Goal: Use online tool/utility: Utilize a website feature to perform a specific function

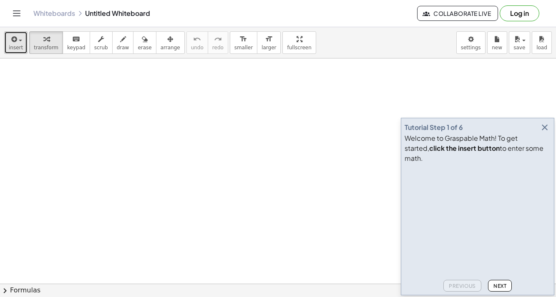
click at [8, 39] on button "insert" at bounding box center [15, 42] width 23 height 23
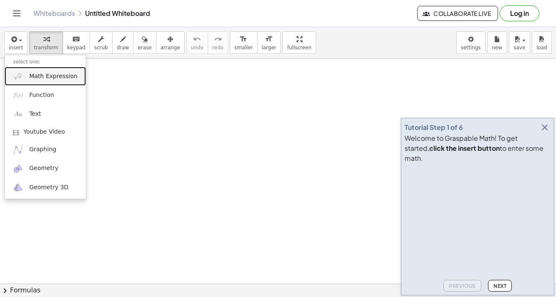
click at [46, 73] on span "Math Expression" at bounding box center [53, 76] width 48 height 8
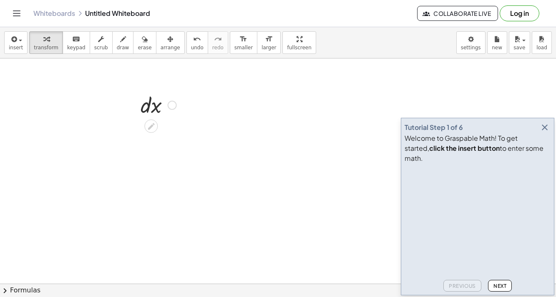
click at [145, 108] on div at bounding box center [158, 104] width 44 height 28
click at [149, 125] on icon at bounding box center [151, 126] width 9 height 9
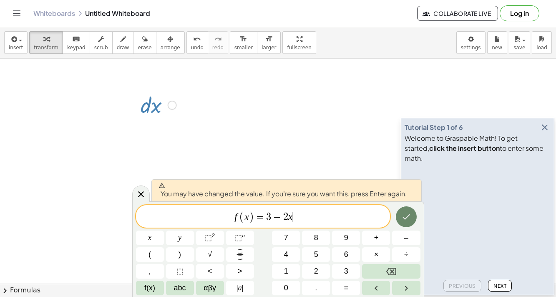
click at [400, 210] on button "Done" at bounding box center [406, 216] width 21 height 21
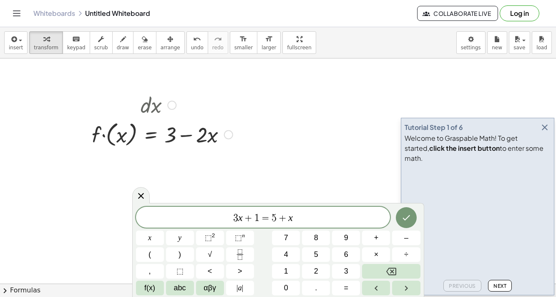
click at [157, 105] on div at bounding box center [162, 104] width 149 height 28
click at [133, 196] on div at bounding box center [141, 195] width 18 height 16
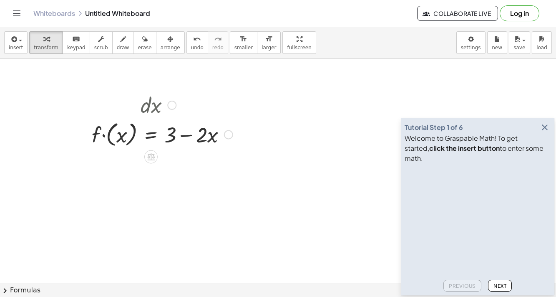
click at [163, 133] on div at bounding box center [162, 133] width 149 height 30
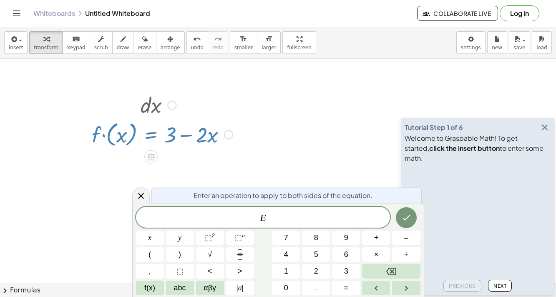
click at [151, 108] on div at bounding box center [162, 104] width 149 height 28
click at [164, 230] on div at bounding box center [150, 237] width 28 height 15
click at [390, 216] on span "E" at bounding box center [263, 218] width 254 height 12
click at [410, 219] on icon "Done" at bounding box center [406, 217] width 10 height 10
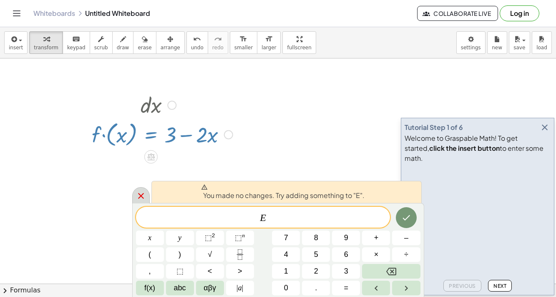
click at [145, 192] on icon at bounding box center [141, 196] width 10 height 10
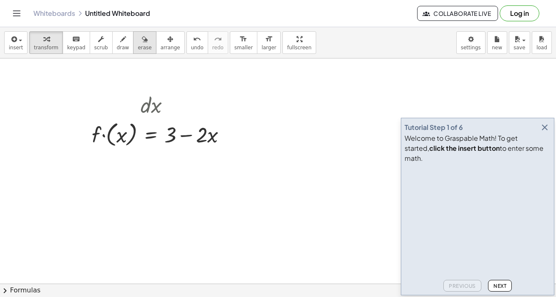
click at [133, 45] on button "erase" at bounding box center [144, 42] width 23 height 23
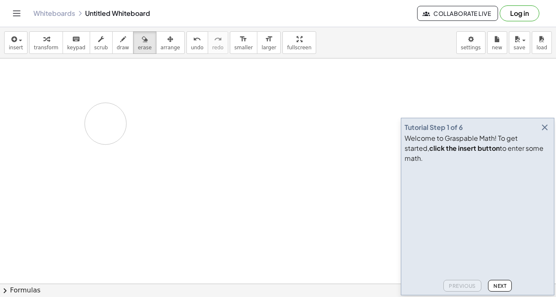
drag, startPoint x: 113, startPoint y: 173, endPoint x: 90, endPoint y: 136, distance: 43.6
drag, startPoint x: 170, startPoint y: 100, endPoint x: 65, endPoint y: 144, distance: 113.5
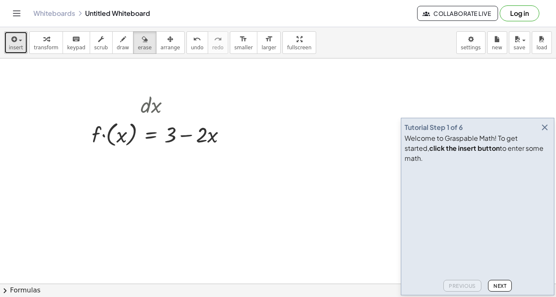
click at [13, 43] on icon "button" at bounding box center [14, 39] width 8 height 10
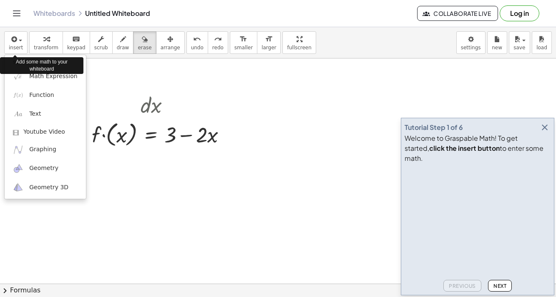
click at [70, 59] on div "Add some math to your whiteboard" at bounding box center [41, 65] width 83 height 17
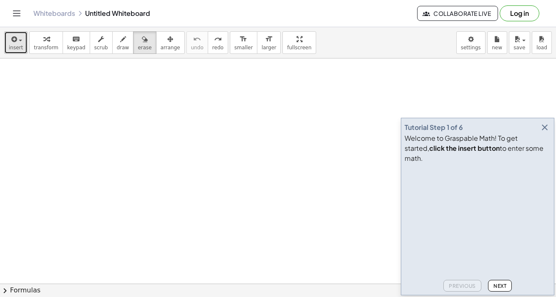
click at [10, 39] on icon "button" at bounding box center [14, 39] width 8 height 10
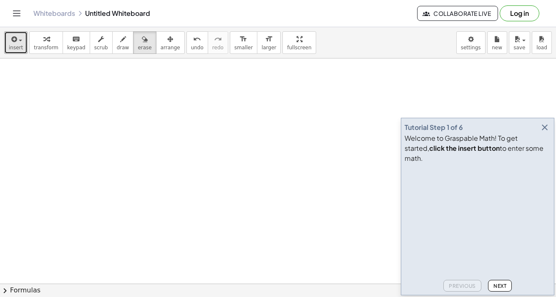
click at [67, 45] on span "keypad" at bounding box center [76, 48] width 18 height 6
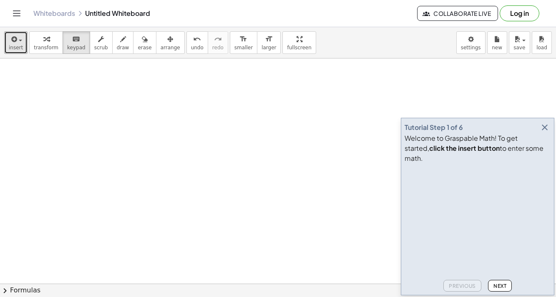
click at [52, 45] on span "transform" at bounding box center [46, 48] width 25 height 6
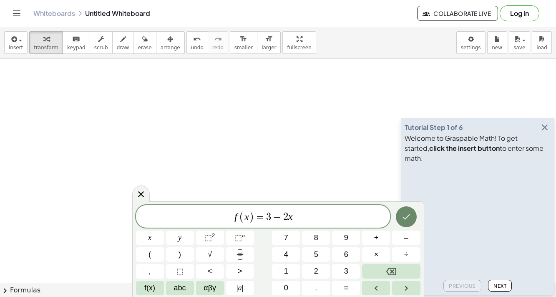
click at [403, 221] on icon "Done" at bounding box center [406, 217] width 10 height 10
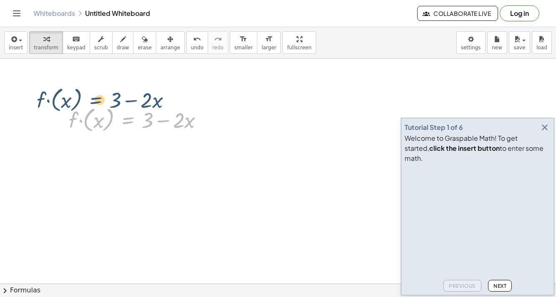
drag, startPoint x: 132, startPoint y: 123, endPoint x: 89, endPoint y: 99, distance: 48.5
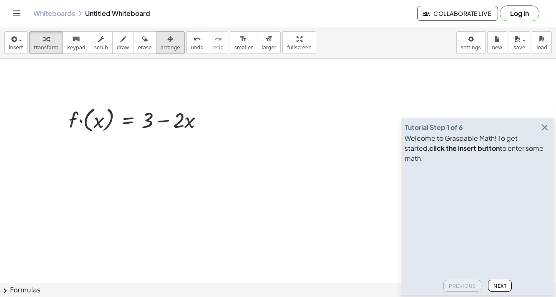
click at [161, 45] on span "arrange" at bounding box center [171, 48] width 20 height 6
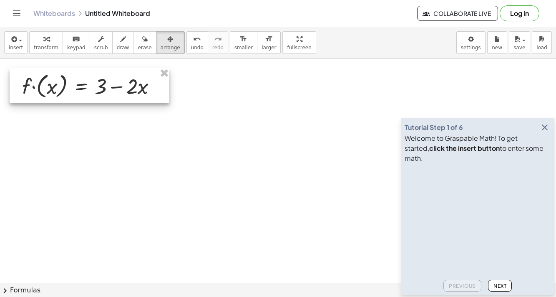
drag, startPoint x: 144, startPoint y: 122, endPoint x: 98, endPoint y: 88, distance: 57.0
click at [98, 88] on div at bounding box center [90, 85] width 160 height 35
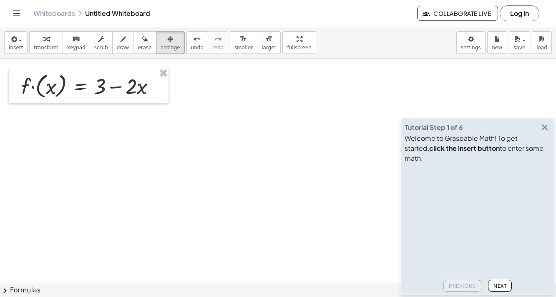
click at [60, 79] on div at bounding box center [89, 85] width 160 height 35
click at [165, 78] on div at bounding box center [89, 85] width 160 height 35
